Goal: Task Accomplishment & Management: Complete application form

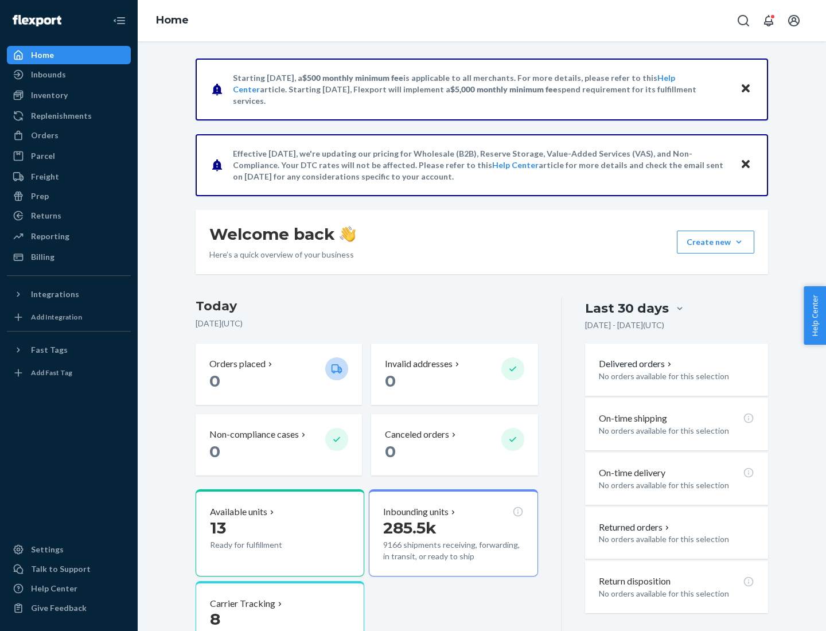
click at [738, 242] on button "Create new Create new inbound Create new order Create new product" at bounding box center [714, 241] width 77 height 23
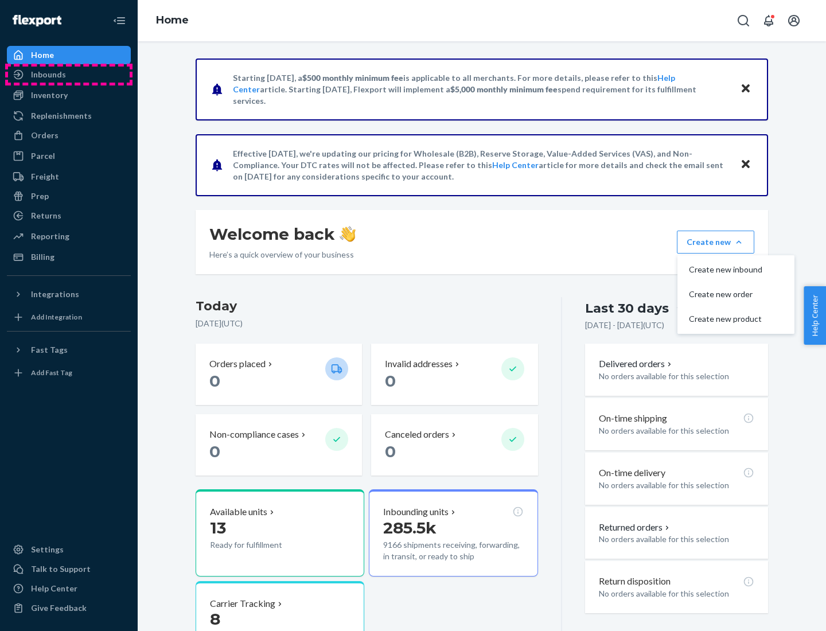
click at [69, 75] on div "Inbounds" at bounding box center [69, 75] width 122 height 16
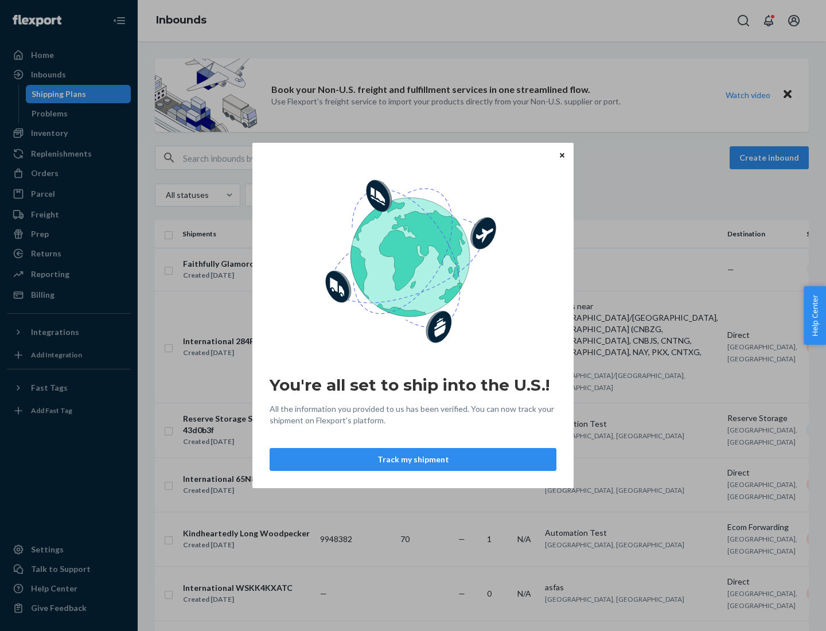
click at [413, 459] on button "Track my shipment" at bounding box center [412, 459] width 287 height 23
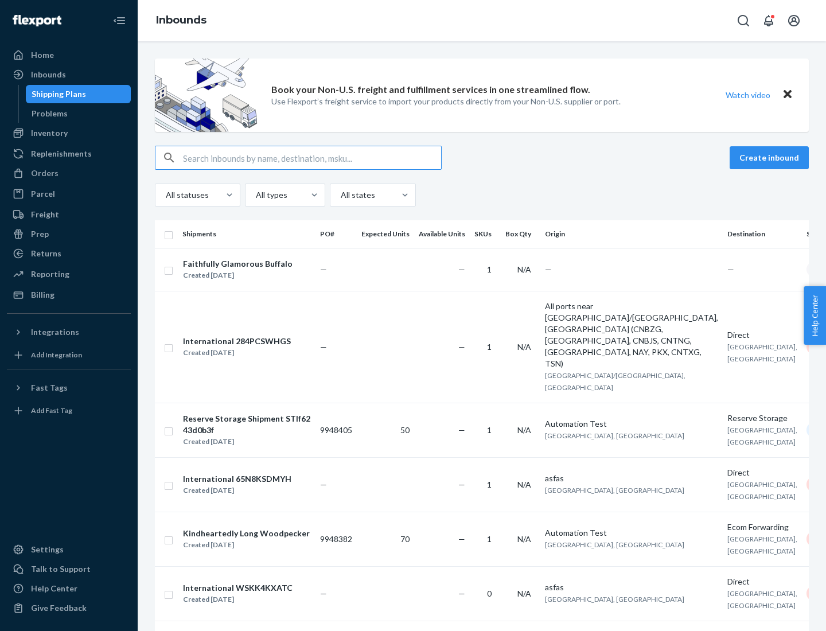
click at [771, 158] on button "Create inbound" at bounding box center [768, 157] width 79 height 23
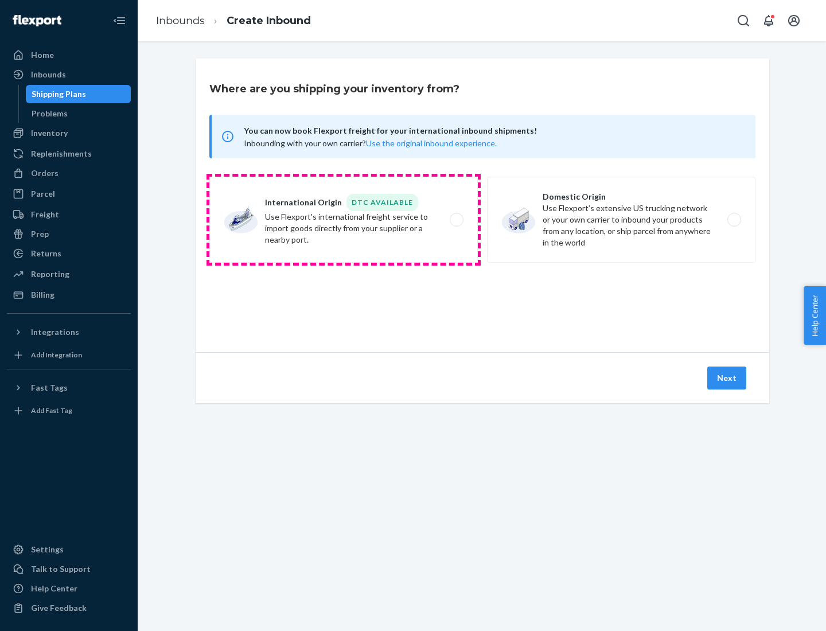
click at [343, 220] on label "International Origin DTC Available Use Flexport's international freight service…" at bounding box center [343, 220] width 268 height 86
click at [456, 220] on input "International Origin DTC Available Use Flexport's international freight service…" at bounding box center [459, 219] width 7 height 7
radio input "true"
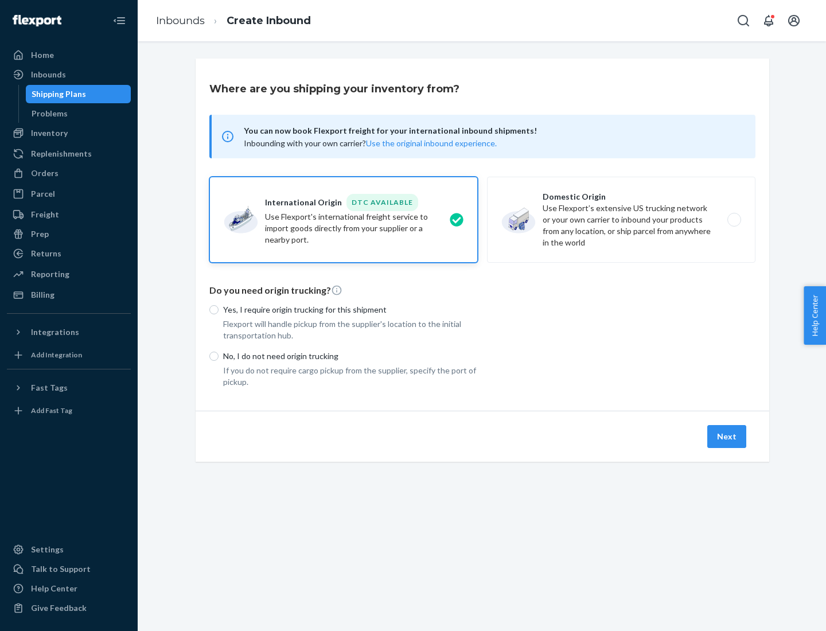
click at [350, 355] on p "No, I do not need origin trucking" at bounding box center [350, 355] width 255 height 11
click at [218, 355] on input "No, I do not need origin trucking" at bounding box center [213, 355] width 9 height 9
radio input "true"
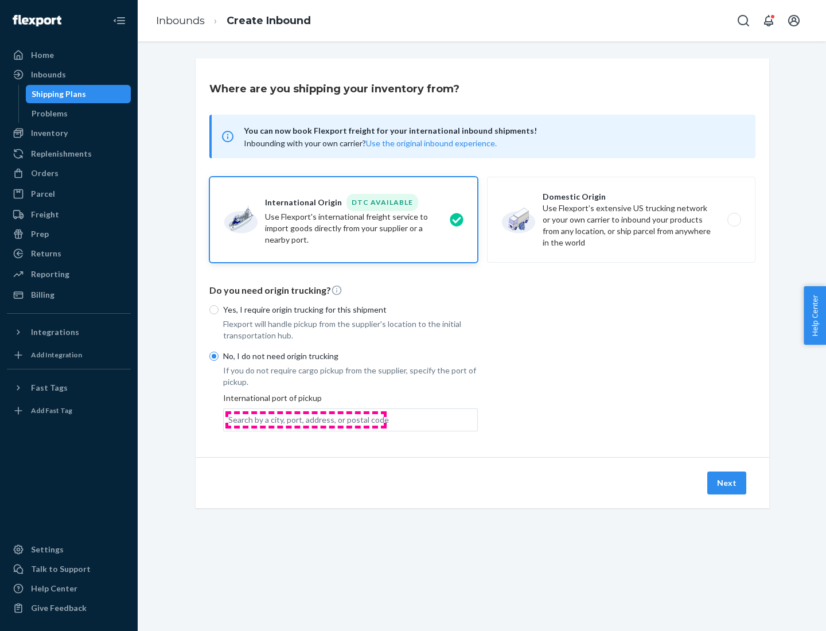
click at [306, 419] on div "Search by a city, port, address, or postal code" at bounding box center [308, 419] width 161 height 11
click at [229, 419] on input "Search by a city, port, address, or postal code" at bounding box center [228, 419] width 1 height 11
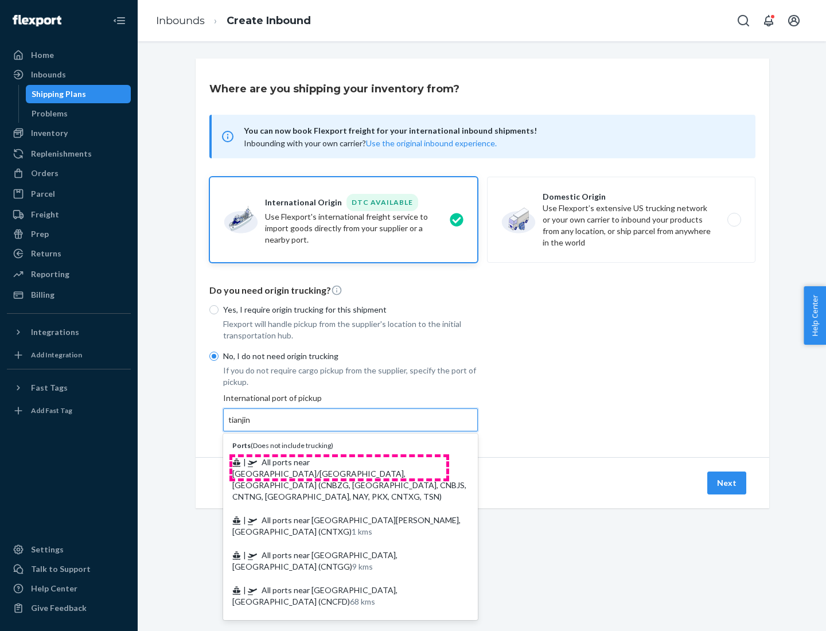
click at [339, 461] on span "| All ports near [GEOGRAPHIC_DATA]/[GEOGRAPHIC_DATA], [GEOGRAPHIC_DATA] (CNBZG,…" at bounding box center [349, 479] width 234 height 44
click at [252, 425] on input "tianjin" at bounding box center [240, 419] width 24 height 11
type input "All ports near [GEOGRAPHIC_DATA]/[GEOGRAPHIC_DATA], [GEOGRAPHIC_DATA] (CNBZG, […"
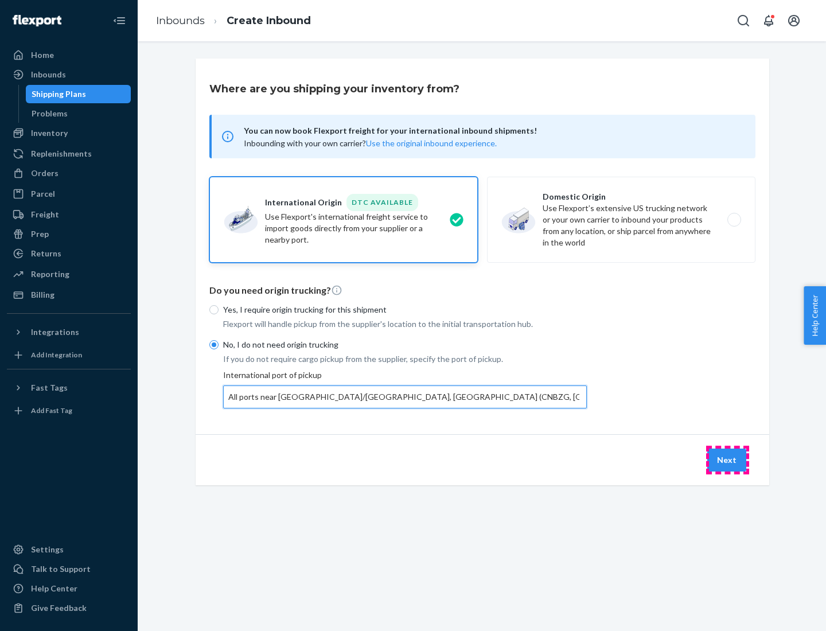
click at [727, 459] on button "Next" at bounding box center [726, 459] width 39 height 23
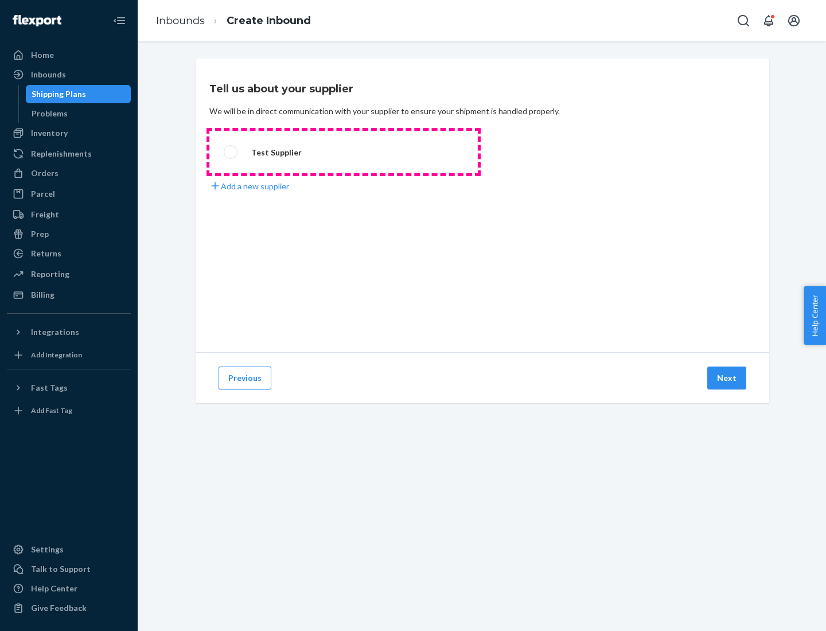
click at [343, 152] on label "Test Supplier" at bounding box center [343, 152] width 268 height 42
click at [231, 152] on input "Test Supplier" at bounding box center [227, 151] width 7 height 7
radio input "true"
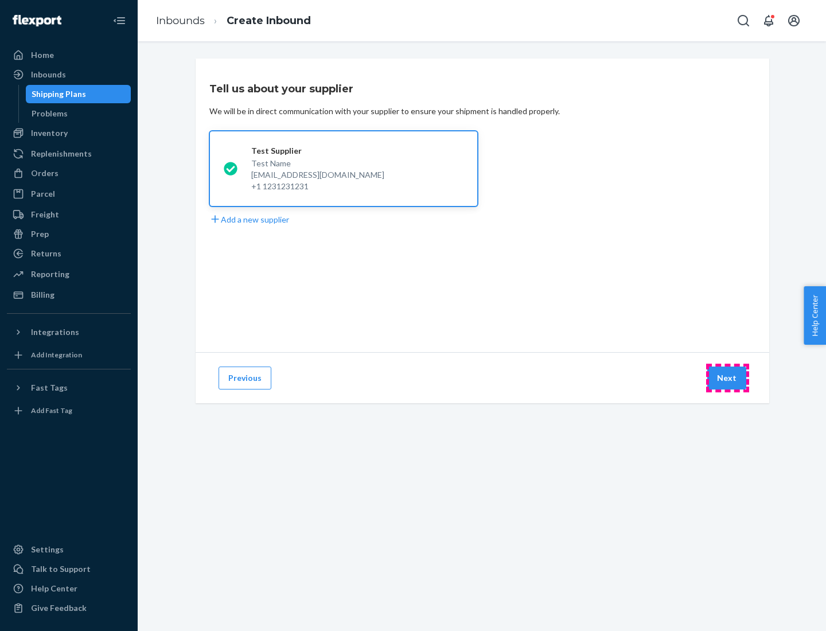
click at [727, 378] on button "Next" at bounding box center [726, 377] width 39 height 23
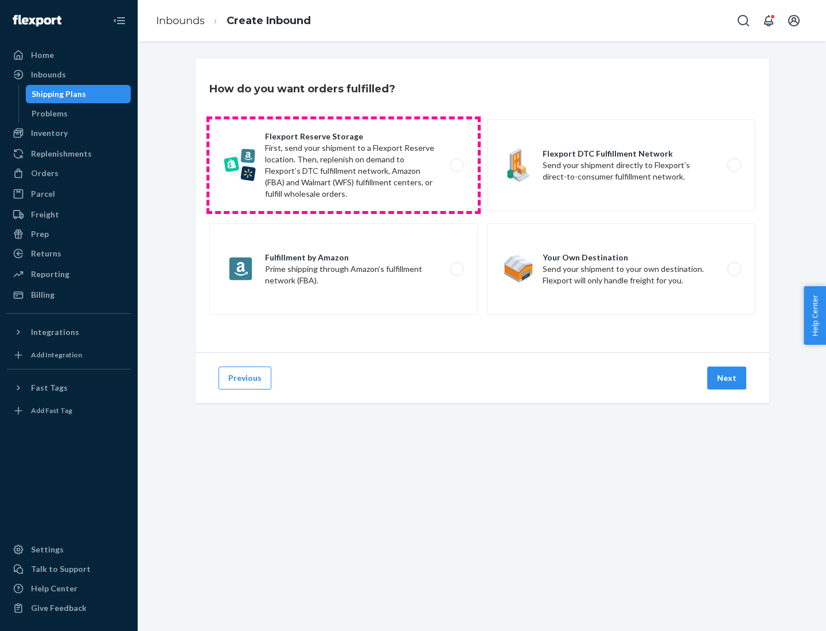
click at [343, 165] on label "Flexport Reserve Storage First, send your shipment to a Flexport Reserve locati…" at bounding box center [343, 165] width 268 height 92
click at [456, 165] on input "Flexport Reserve Storage First, send your shipment to a Flexport Reserve locati…" at bounding box center [459, 165] width 7 height 7
radio input "true"
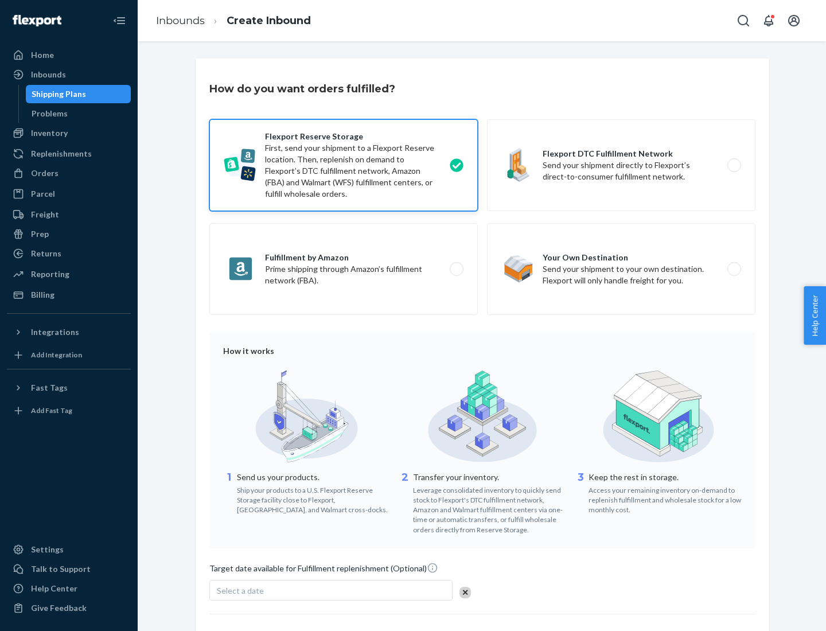
scroll to position [94, 0]
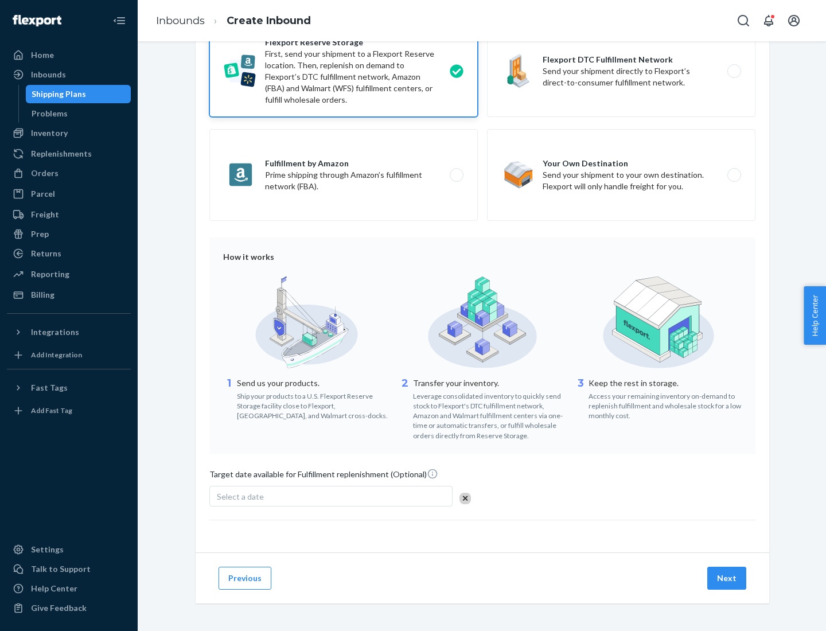
click at [727, 577] on button "Next" at bounding box center [726, 577] width 39 height 23
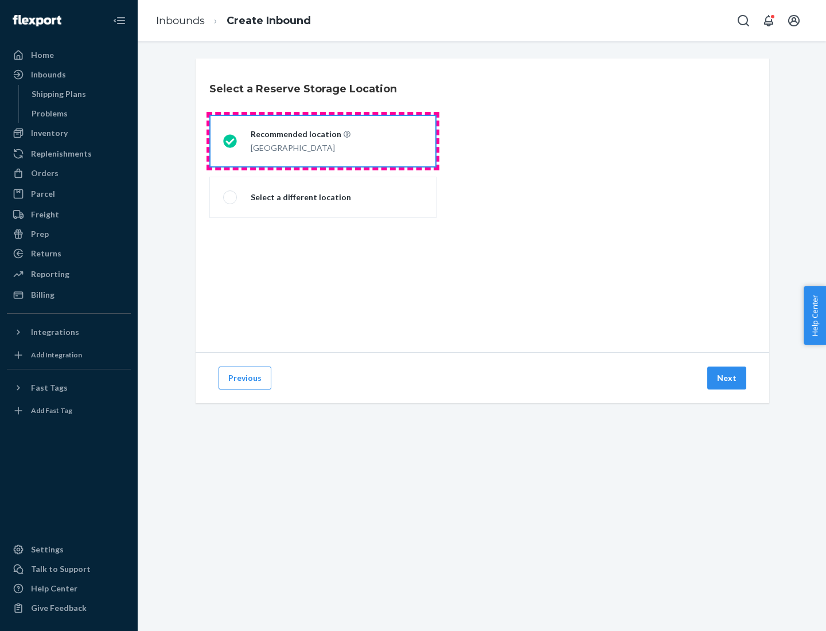
click at [323, 141] on div "[GEOGRAPHIC_DATA]" at bounding box center [301, 147] width 100 height 14
click at [230, 141] on input "Recommended location [GEOGRAPHIC_DATA]" at bounding box center [226, 141] width 7 height 7
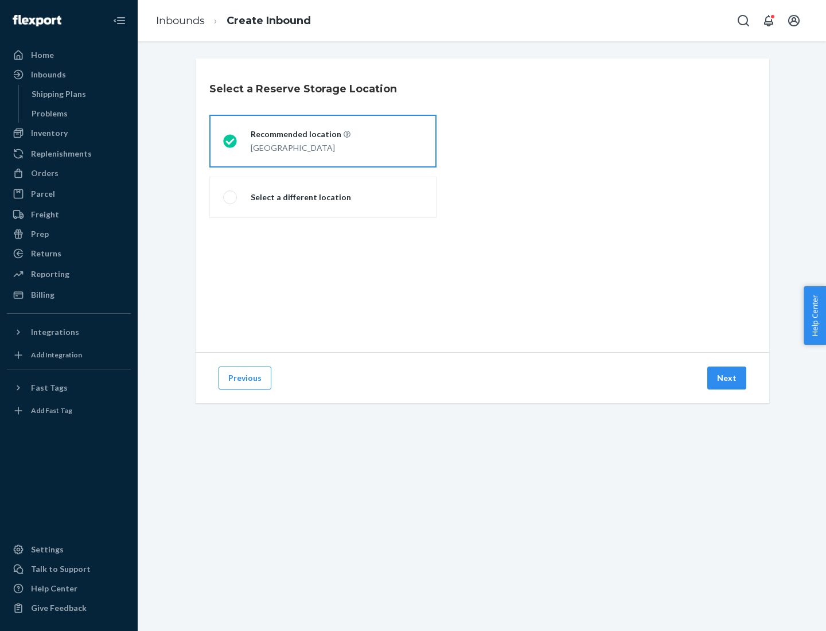
click at [727, 378] on button "Next" at bounding box center [726, 377] width 39 height 23
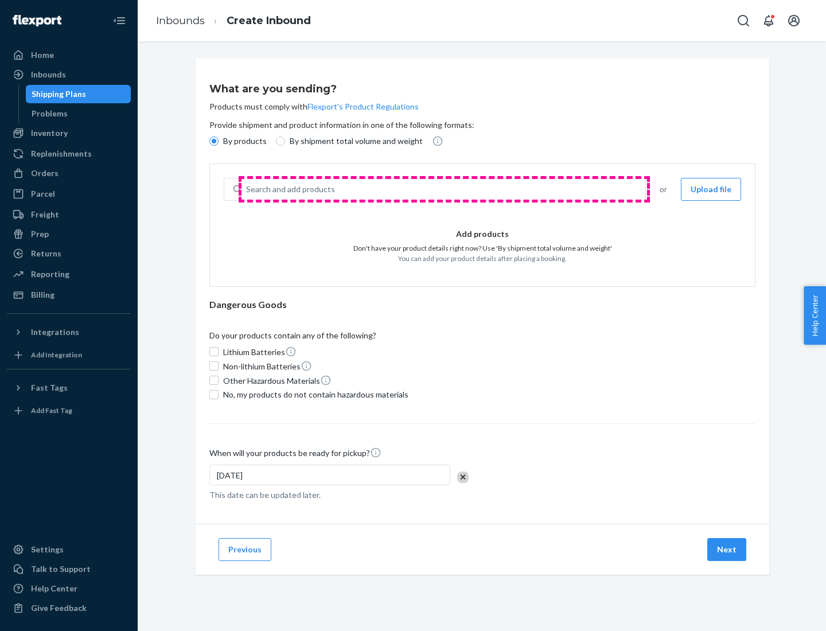
click at [444, 189] on div "Search and add products" at bounding box center [443, 189] width 404 height 21
click at [247, 189] on input "Search and add products" at bounding box center [246, 188] width 1 height 11
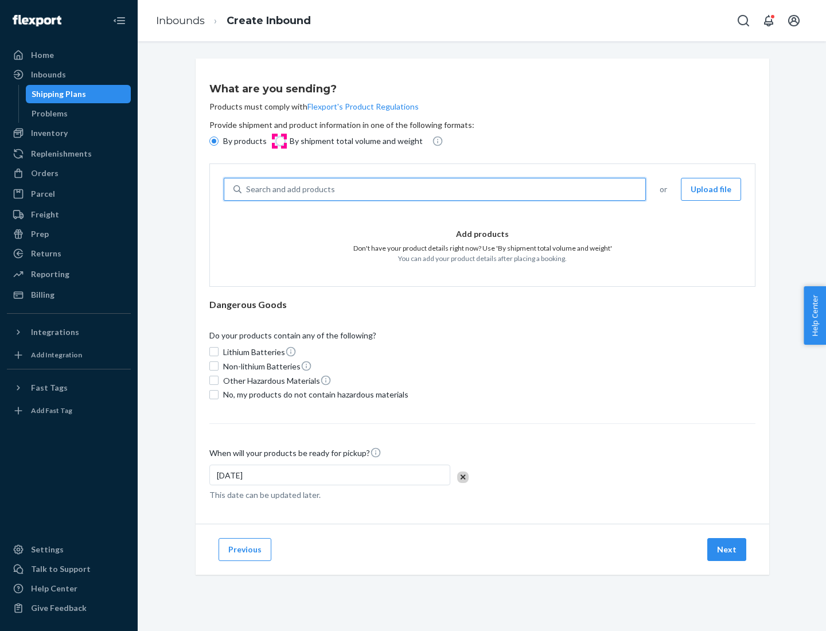
click at [279, 141] on input "By shipment total volume and weight" at bounding box center [280, 140] width 9 height 9
radio input "true"
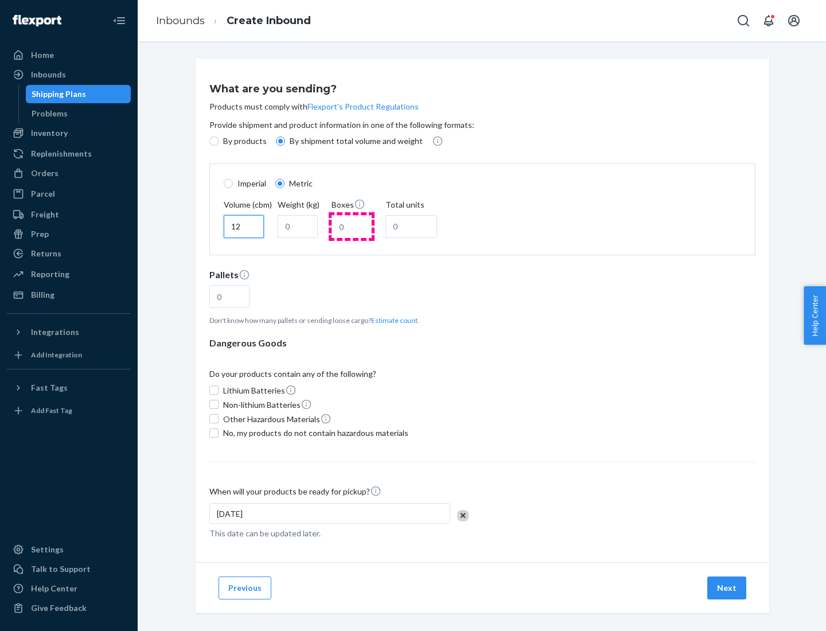
type input "12"
type input "22"
type input "222"
type input "121"
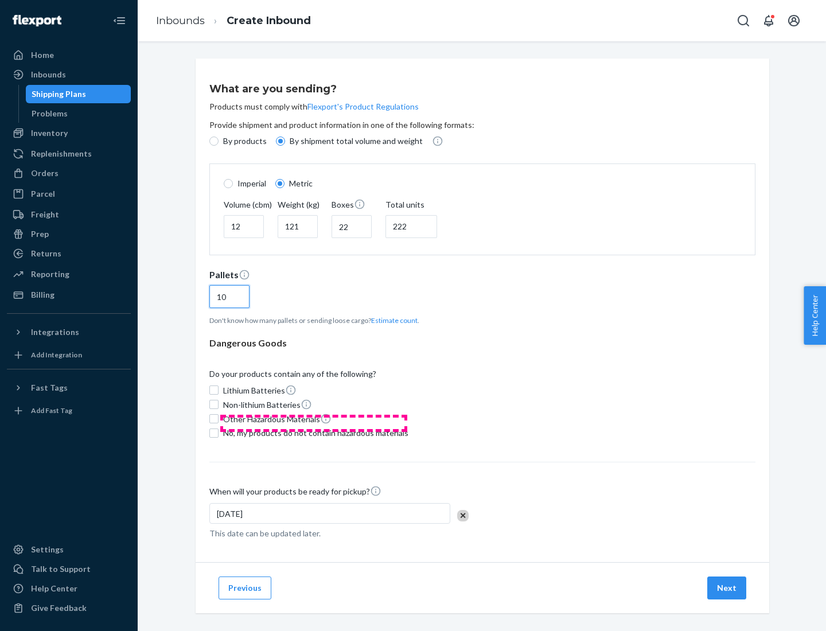
scroll to position [10, 0]
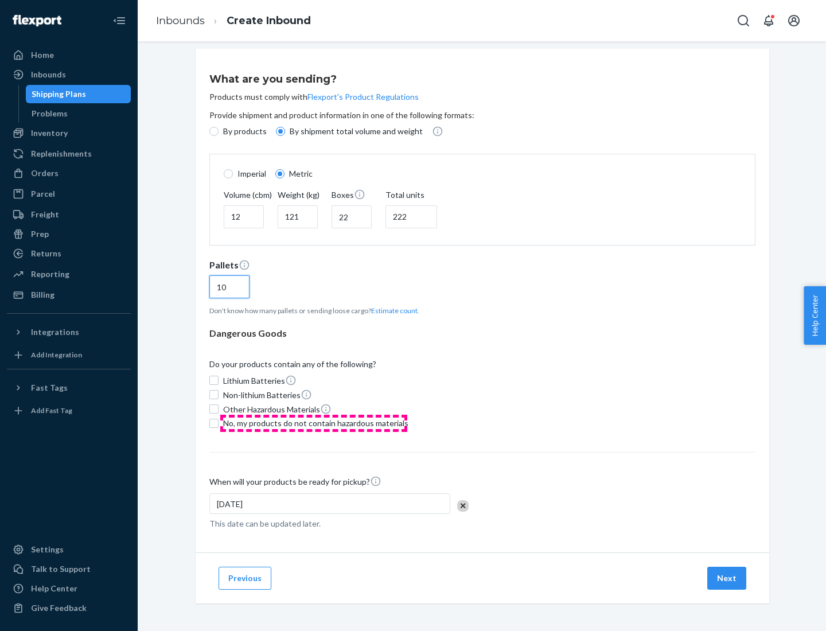
type input "10"
click at [314, 423] on span "No, my products do not contain hazardous materials" at bounding box center [315, 422] width 185 height 11
click at [218, 423] on input "No, my products do not contain hazardous materials" at bounding box center [213, 423] width 9 height 9
checkbox input "true"
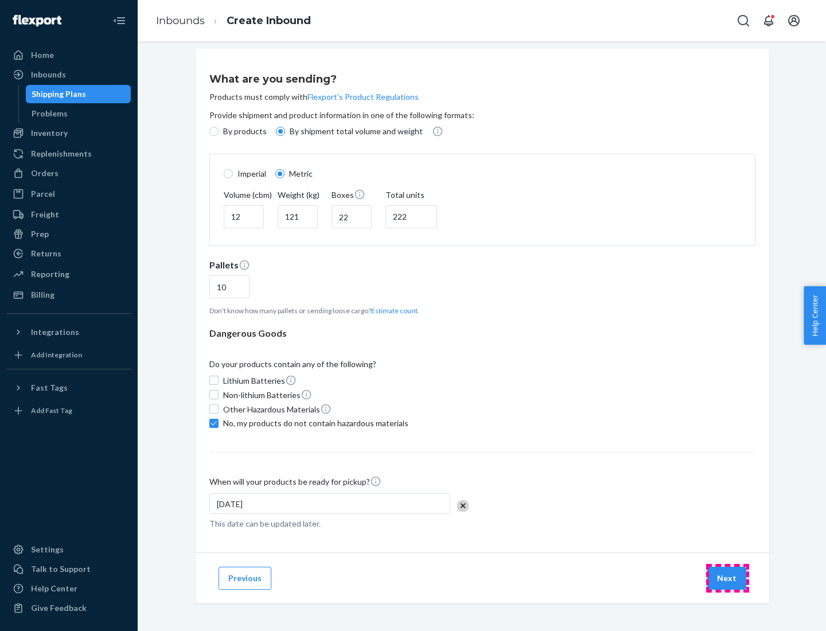
click at [727, 577] on button "Next" at bounding box center [726, 577] width 39 height 23
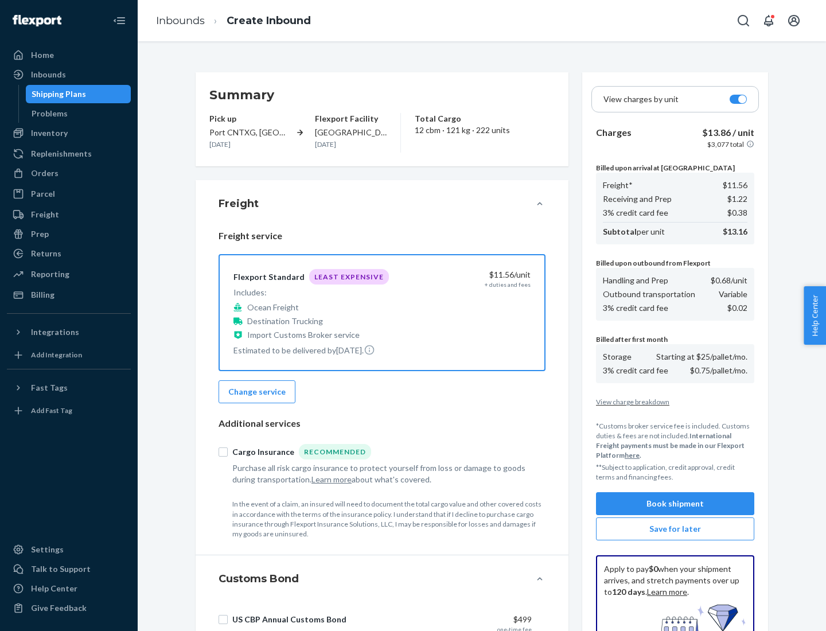
scroll to position [167, 0]
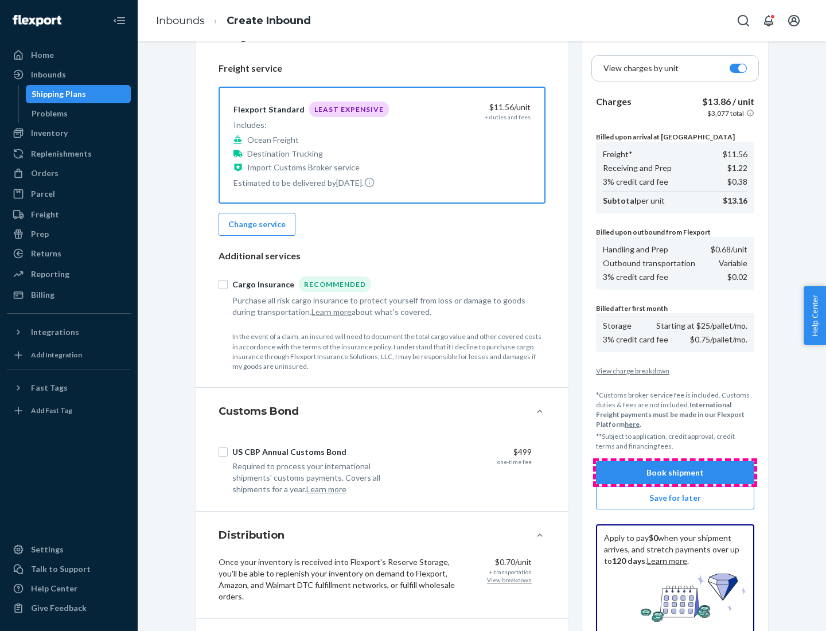
click at [675, 472] on button "Book shipment" at bounding box center [675, 472] width 158 height 23
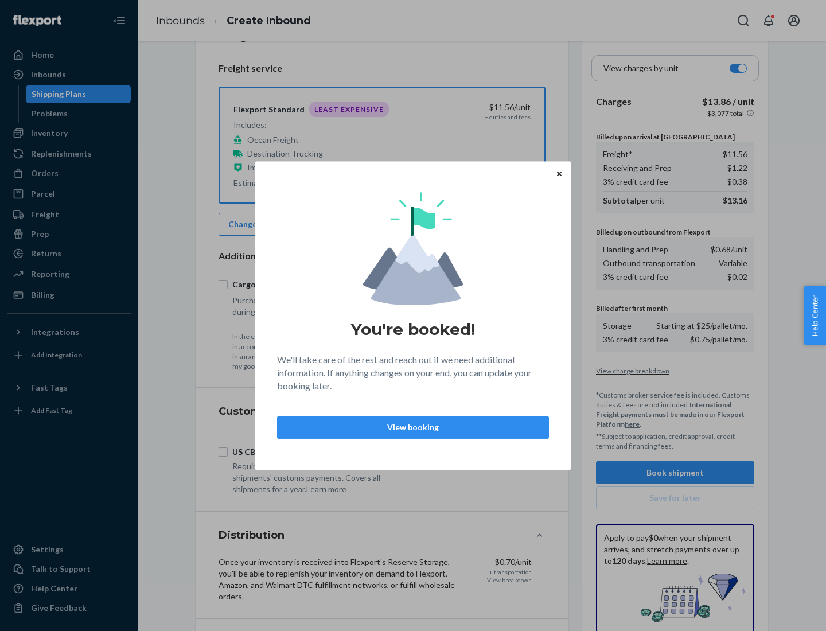
click at [413, 427] on p "View booking" at bounding box center [413, 426] width 252 height 11
